Goal: Navigation & Orientation: Find specific page/section

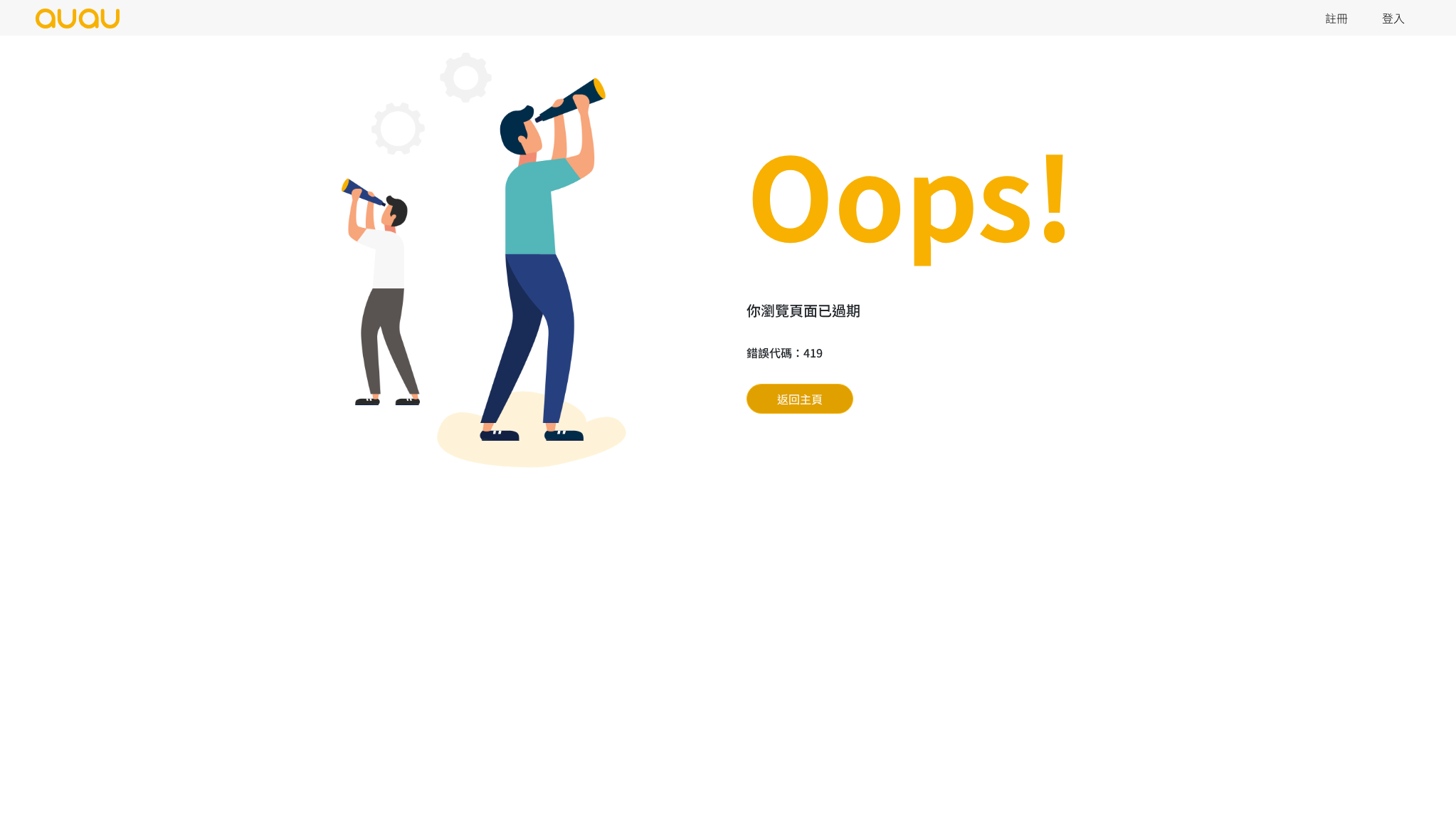
click at [782, 384] on link "返回主頁" at bounding box center [799, 398] width 106 height 30
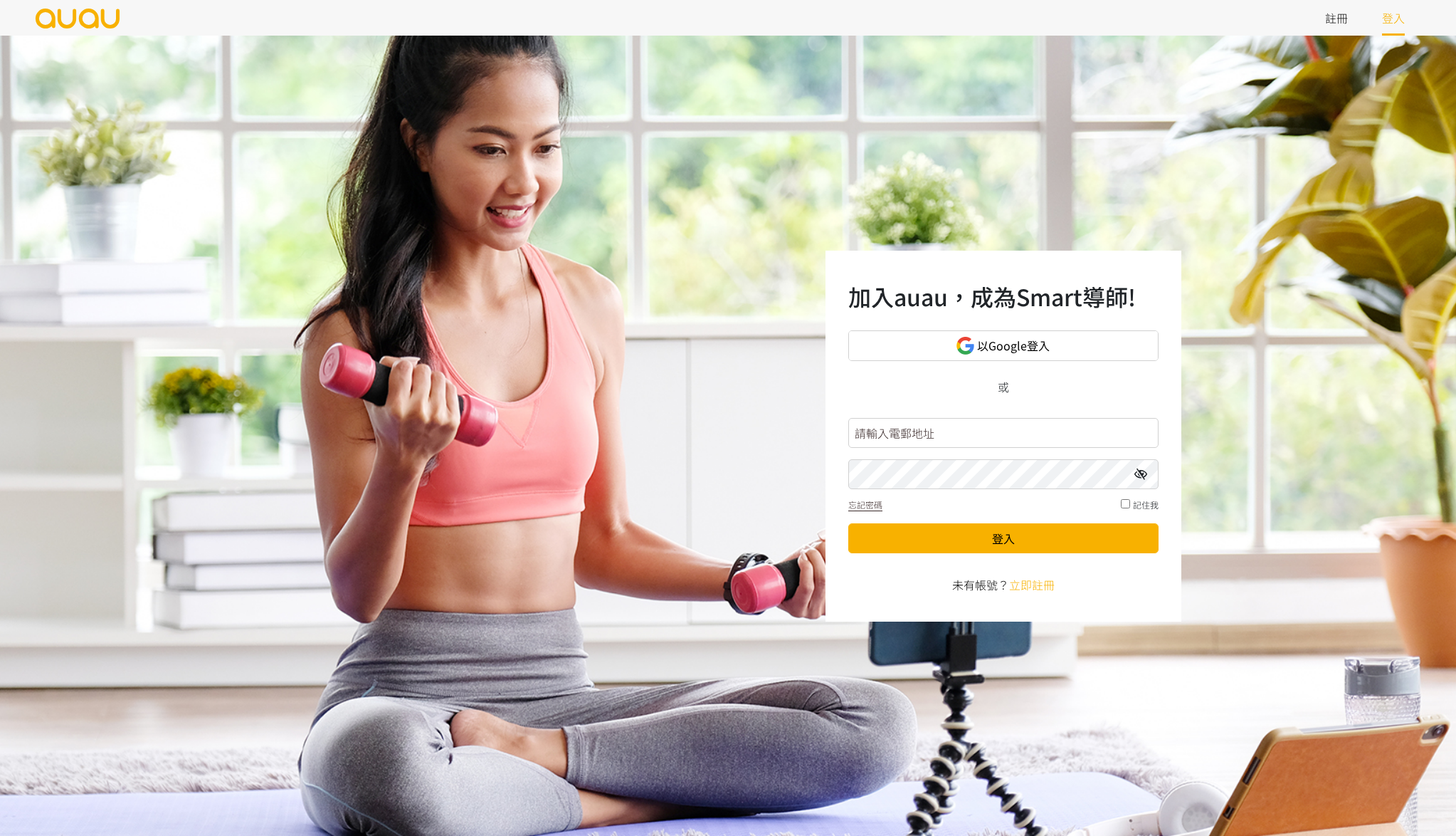
click at [96, 12] on img at bounding box center [77, 19] width 87 height 20
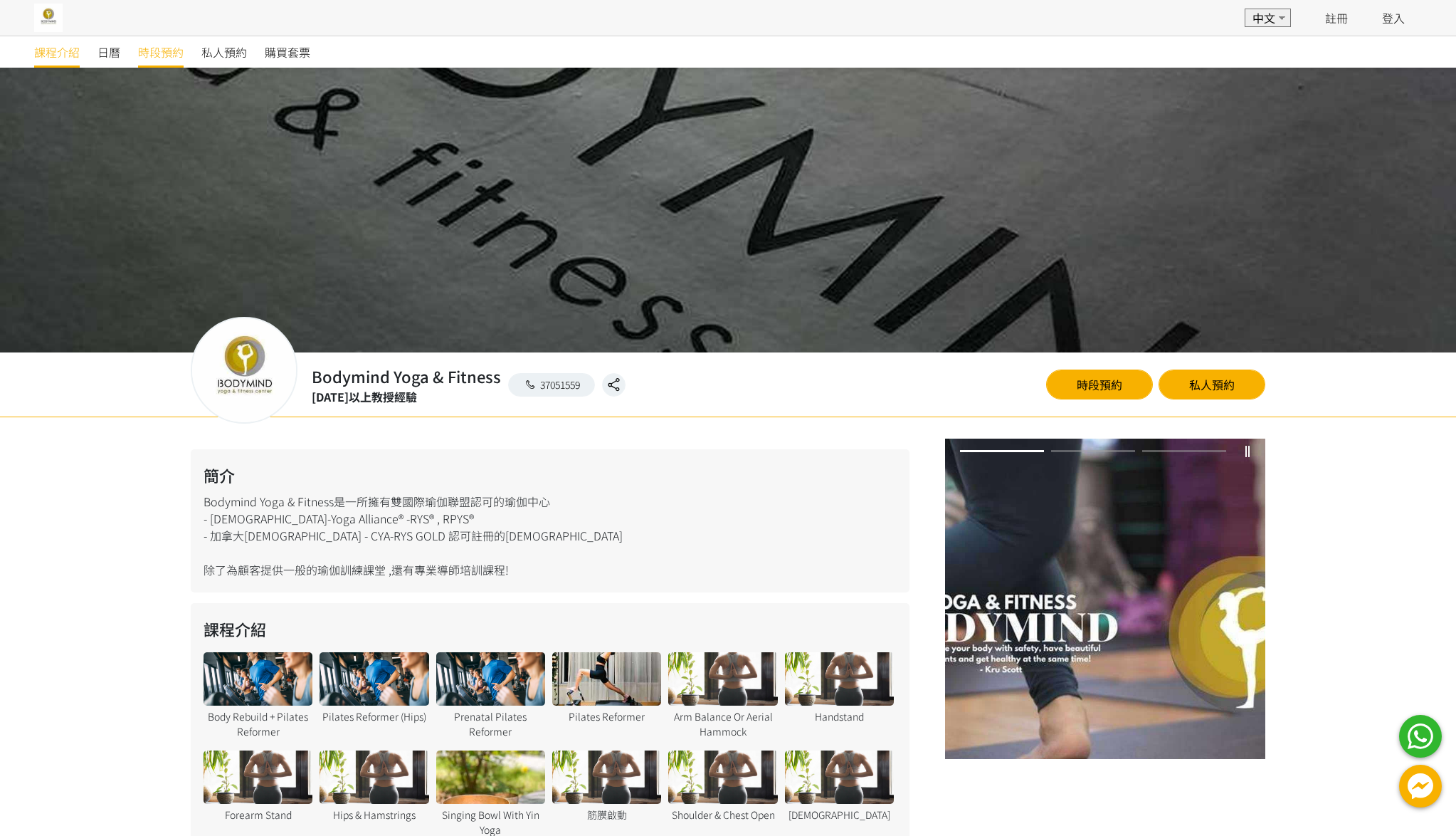
click at [157, 52] on span "時段預約" at bounding box center [160, 52] width 46 height 17
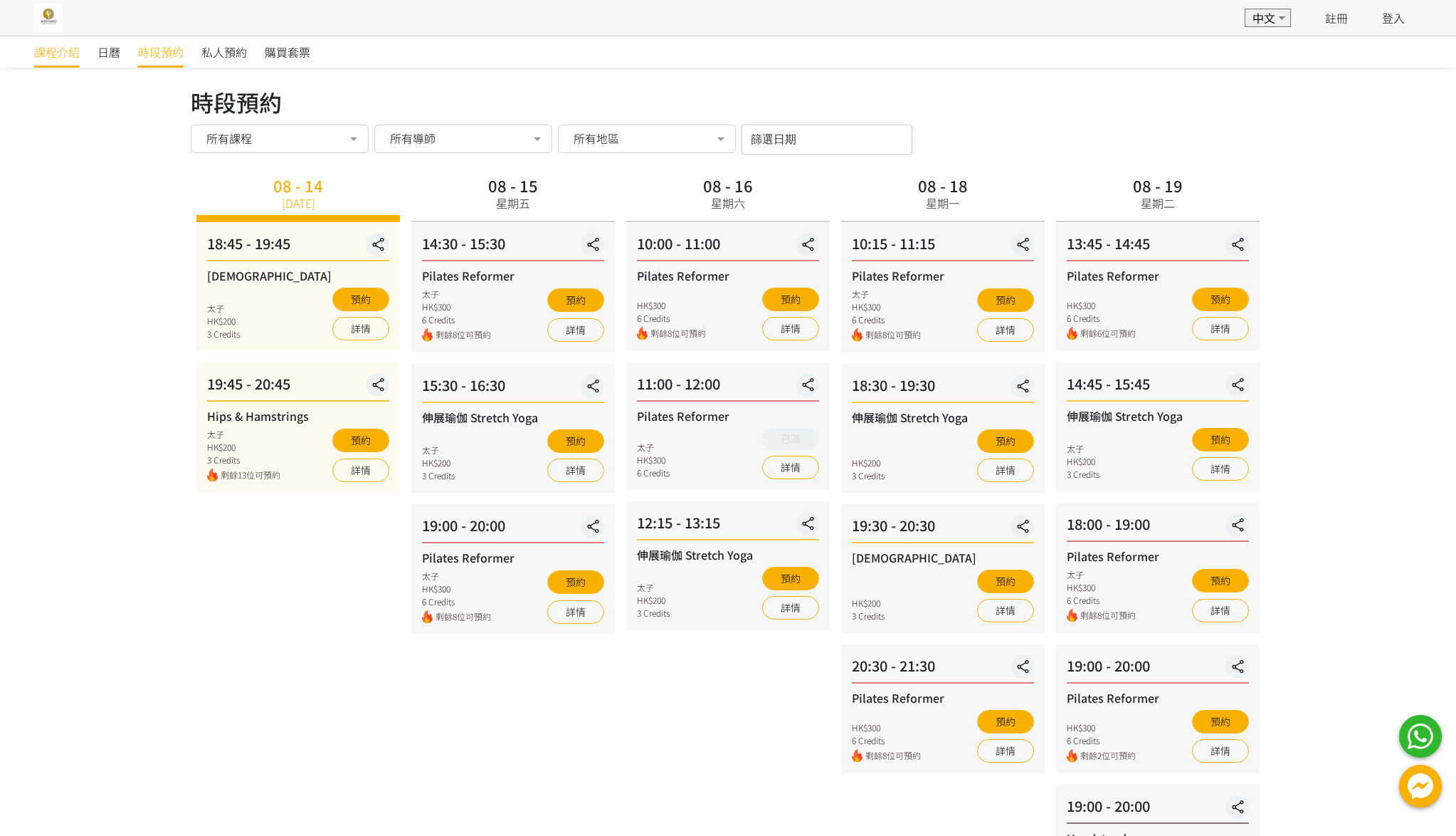
click at [59, 57] on span "課程介紹" at bounding box center [56, 52] width 46 height 17
